Goal: Task Accomplishment & Management: Manage account settings

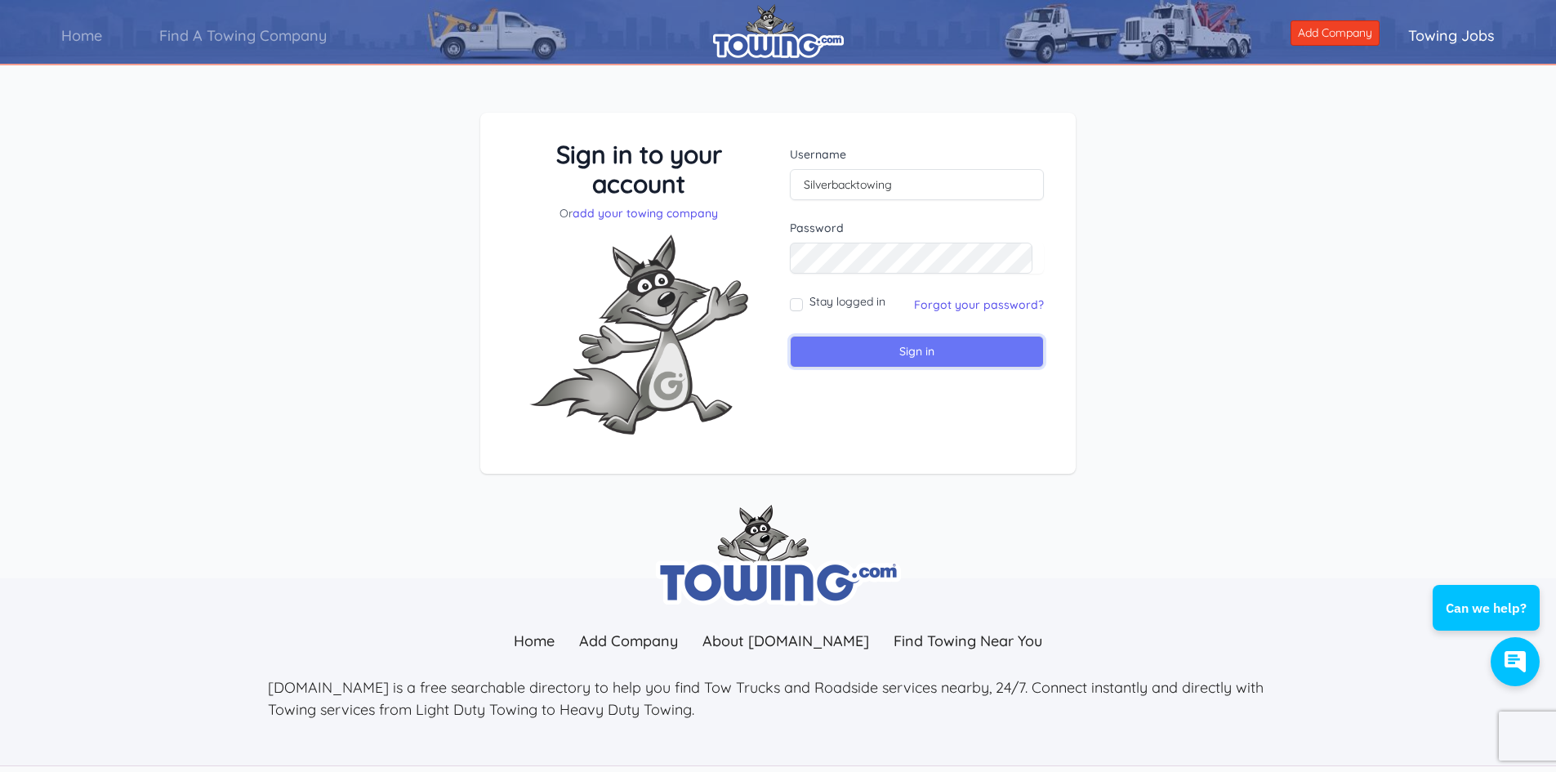
click at [888, 354] on input "Sign in" at bounding box center [917, 352] width 254 height 32
type input "silverback"
click at [888, 354] on input "Sign in" at bounding box center [917, 352] width 254 height 32
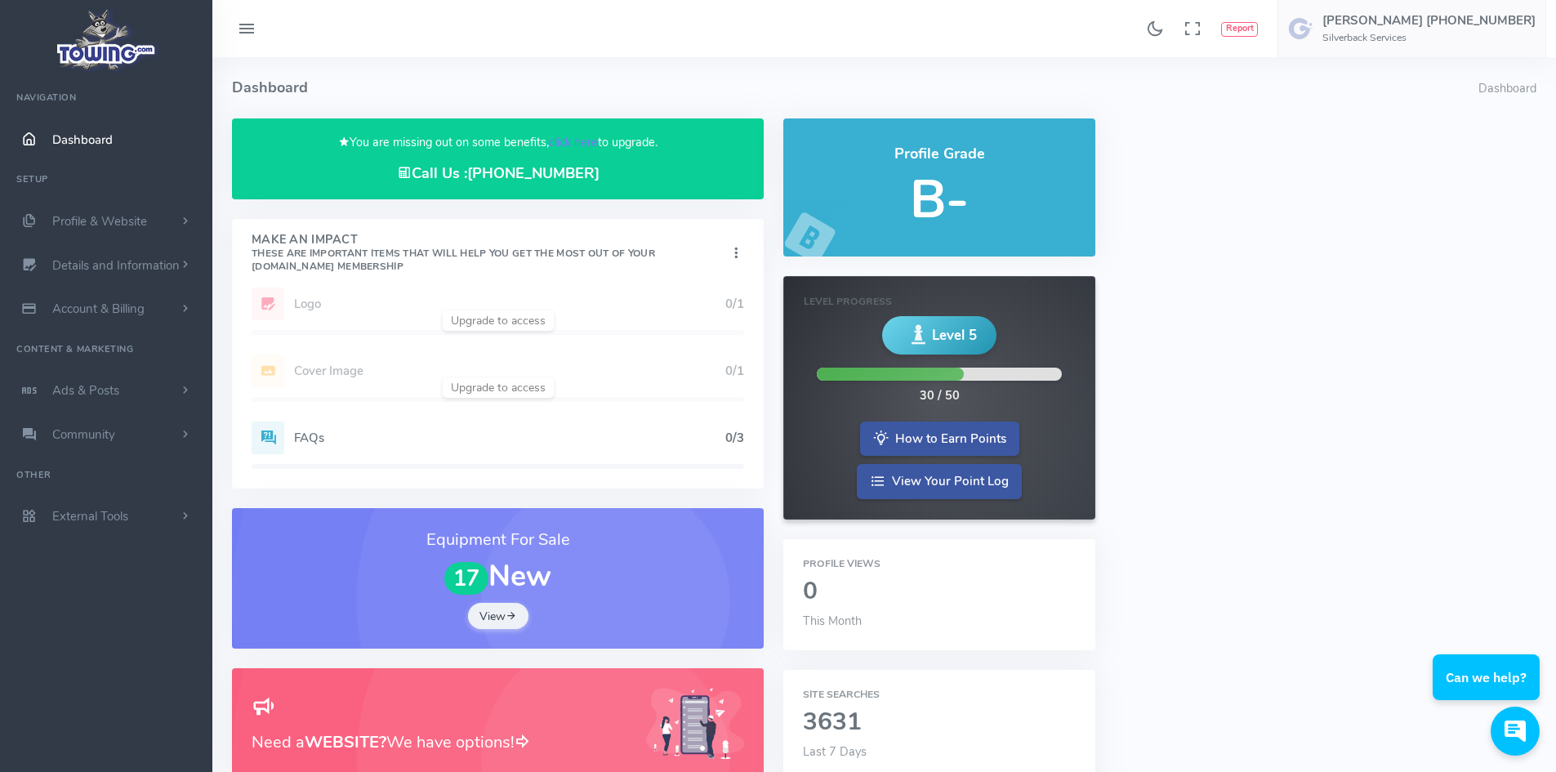
click at [73, 154] on link "Dashboard" at bounding box center [106, 140] width 212 height 44
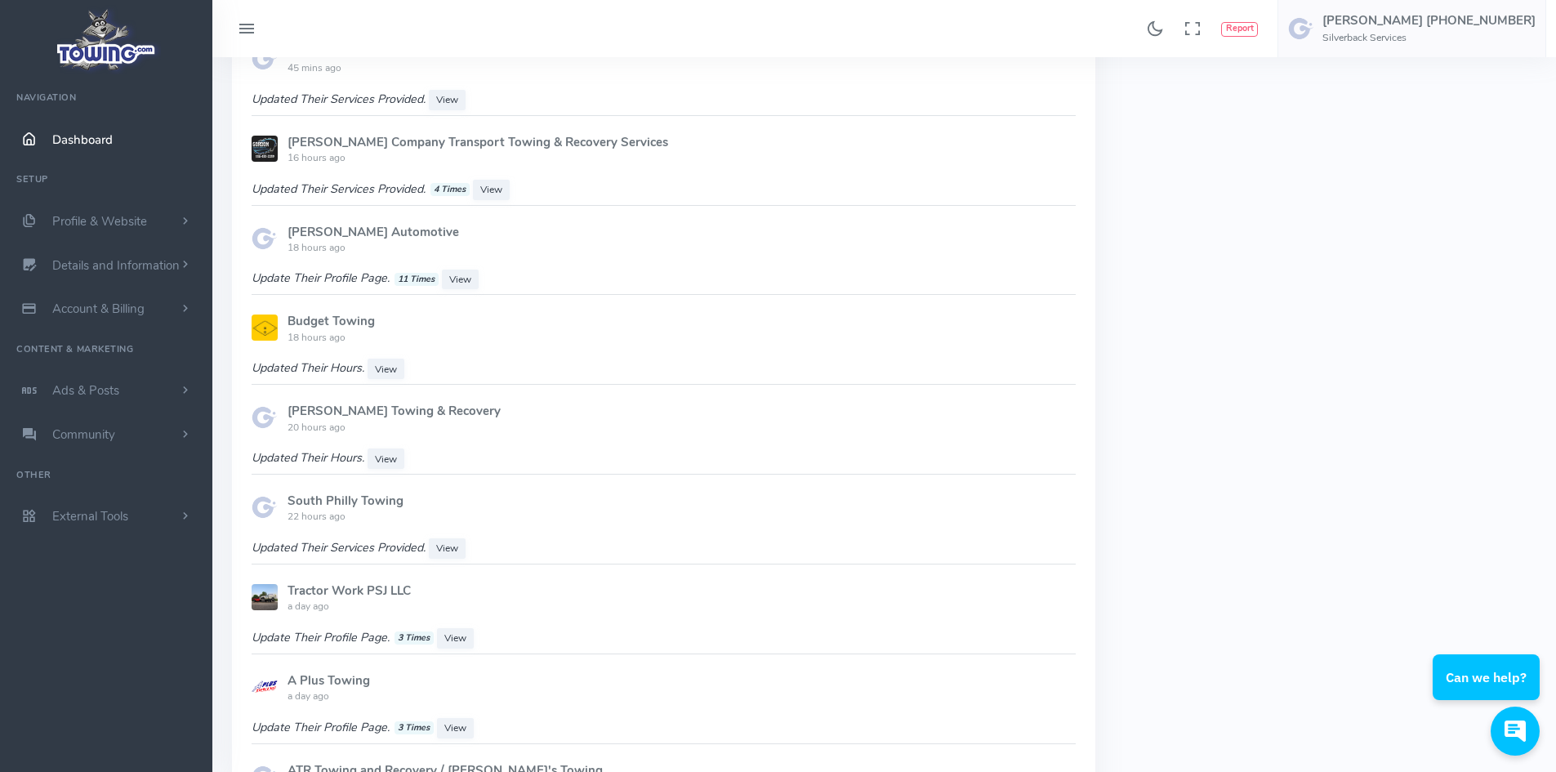
scroll to position [1225, 0]
